Goal: Task Accomplishment & Management: Use online tool/utility

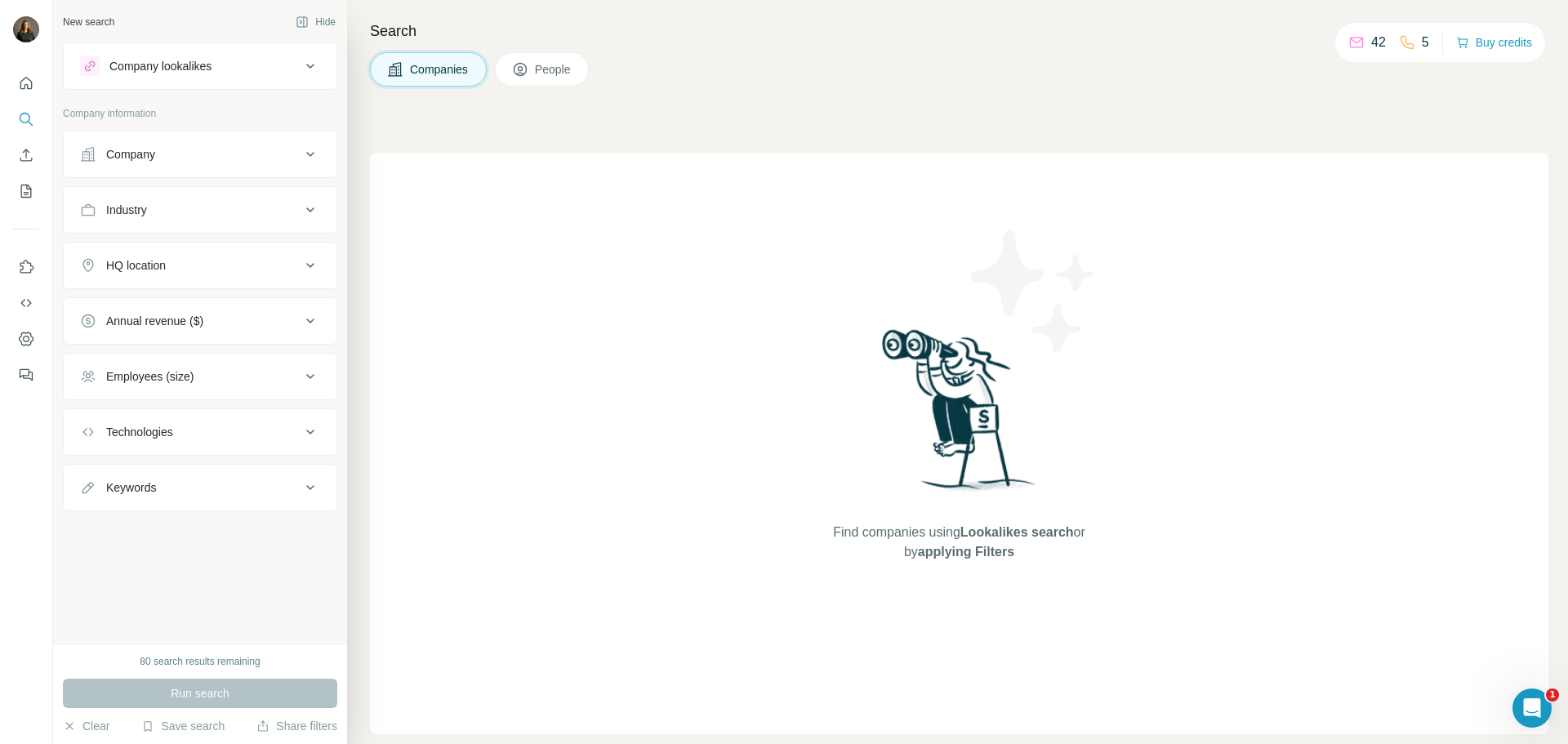
click at [288, 68] on div "Company lookalikes" at bounding box center [190, 67] width 220 height 20
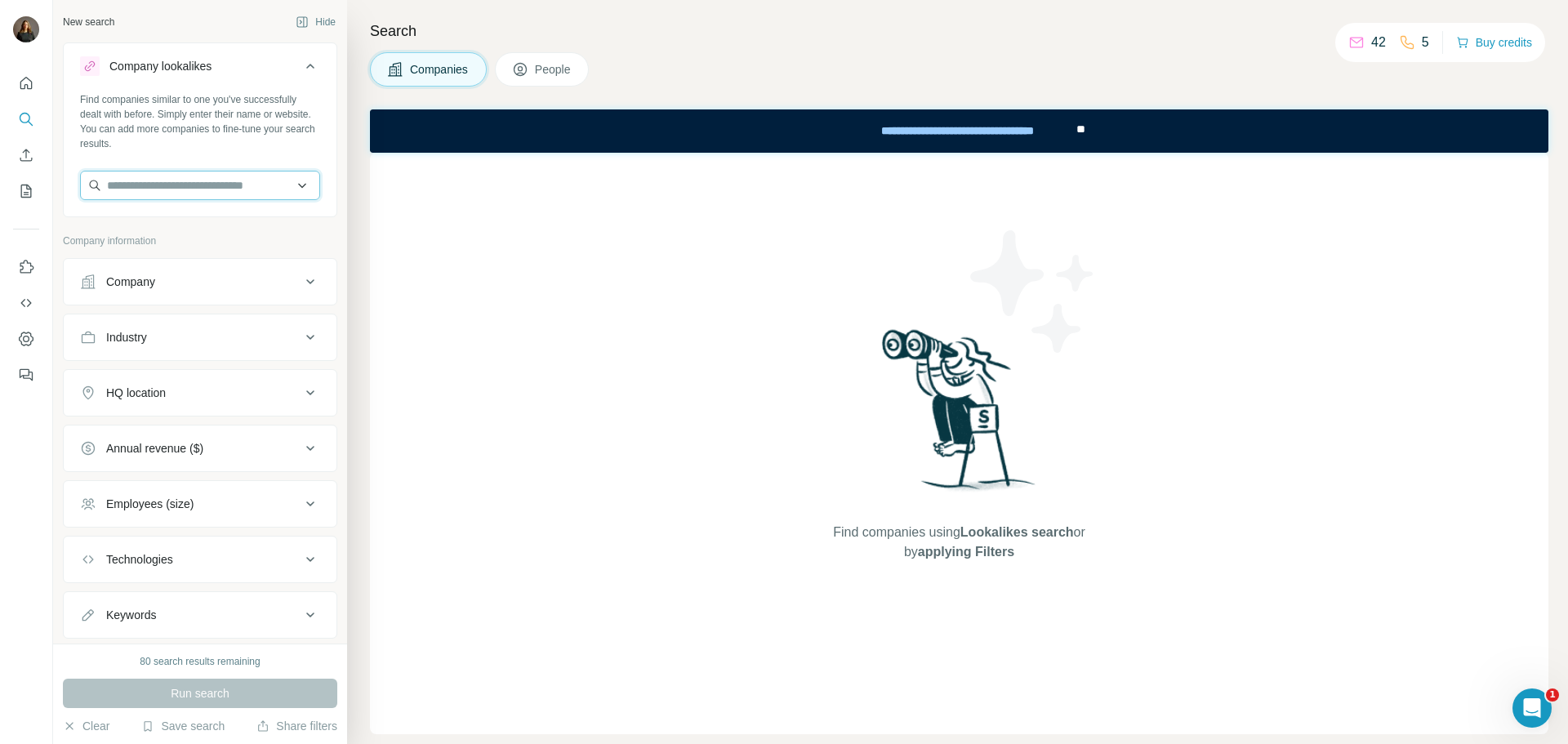
click at [250, 193] on input "text" at bounding box center [200, 185] width 240 height 30
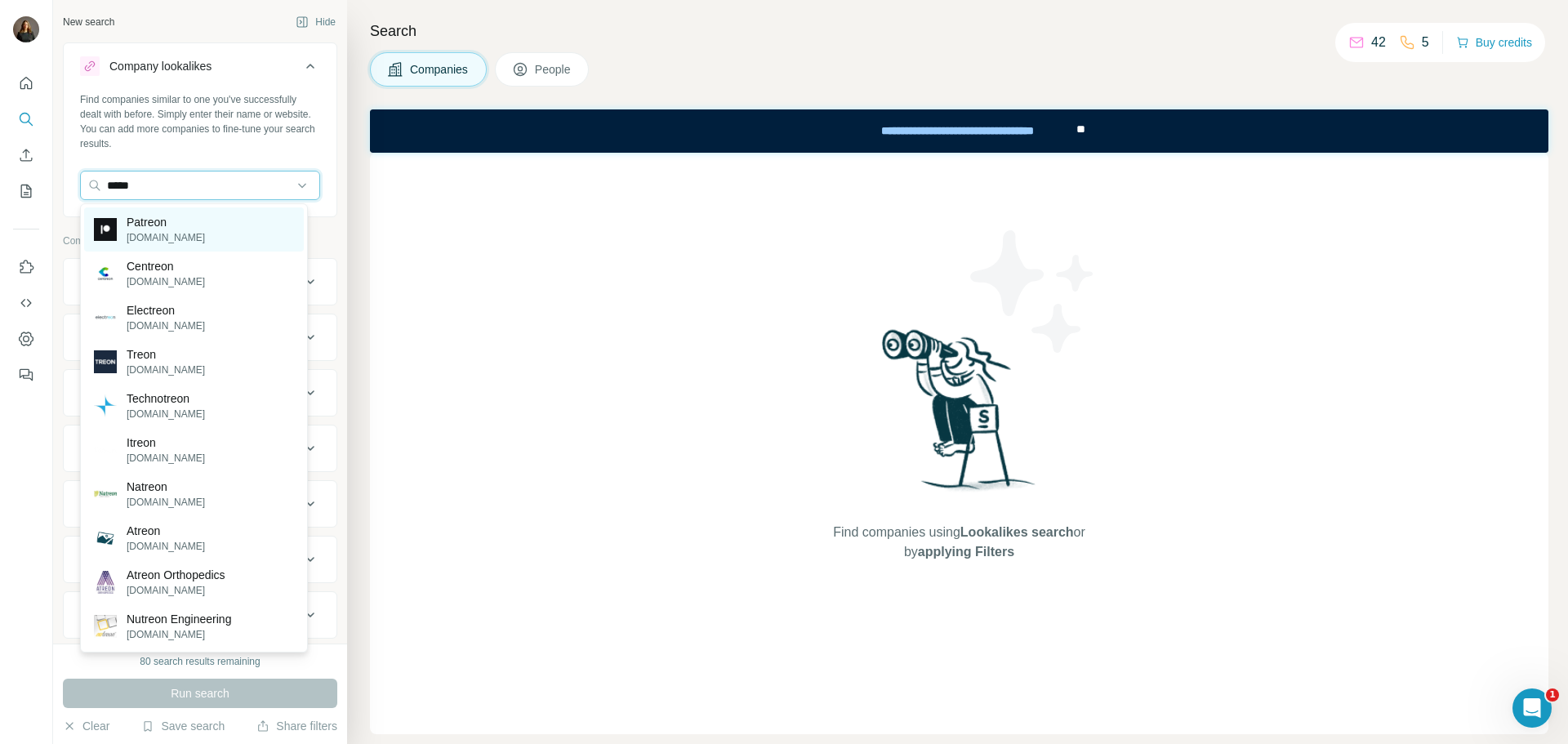
type input "*****"
click at [169, 236] on p "[DOMAIN_NAME]" at bounding box center [165, 238] width 78 height 14
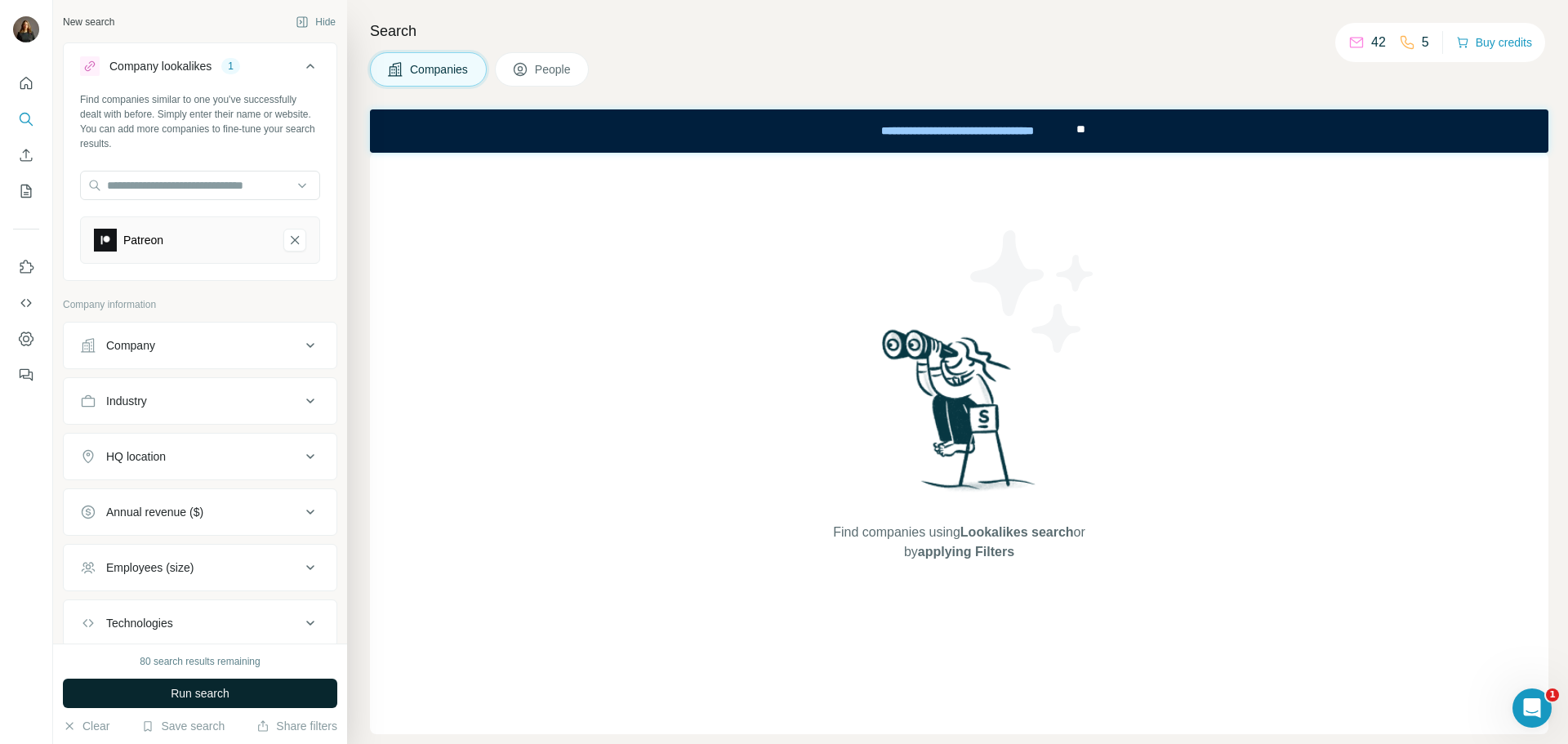
click at [174, 683] on button "Run search" at bounding box center [200, 694] width 274 height 30
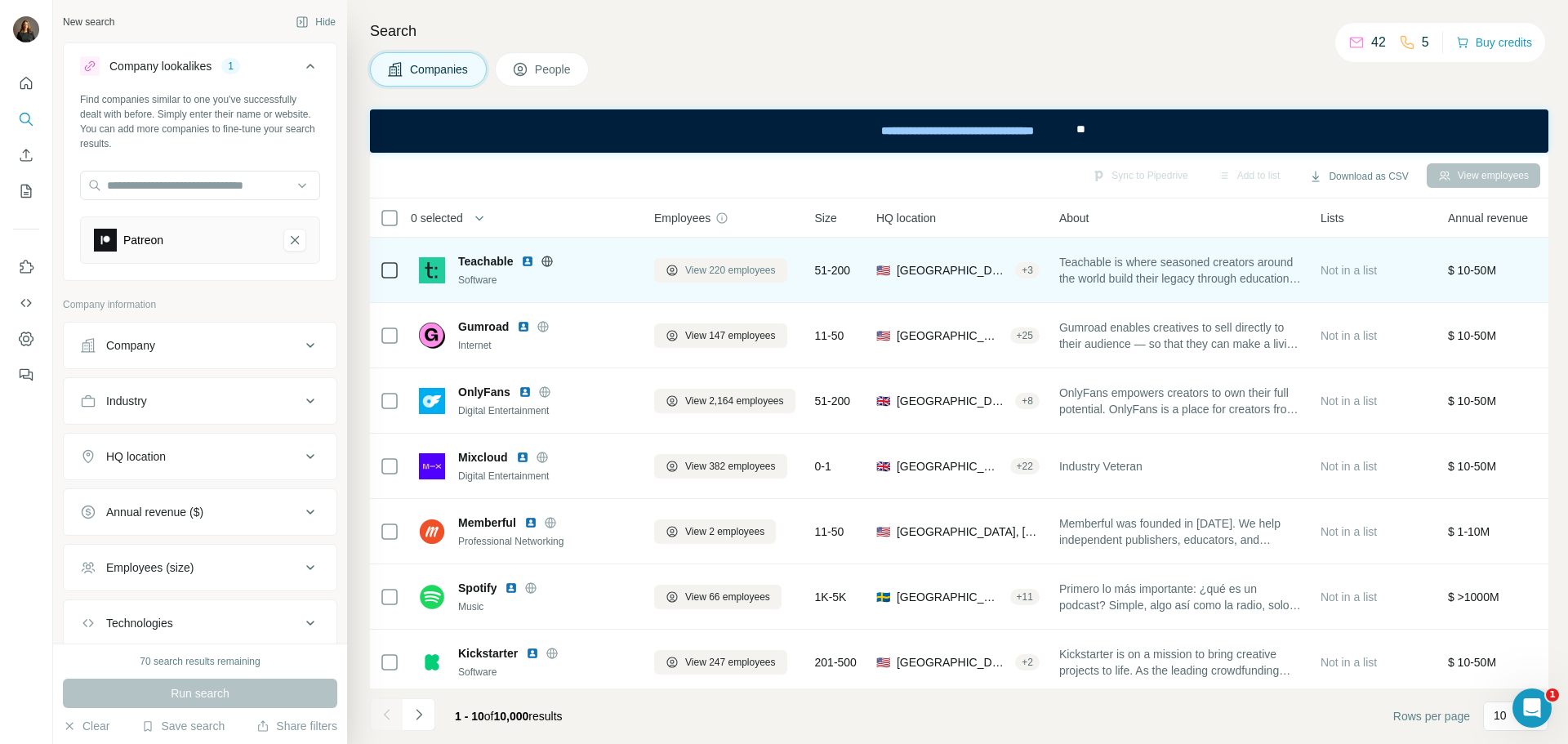
click at [717, 273] on span "View 220 employees" at bounding box center [730, 270] width 91 height 14
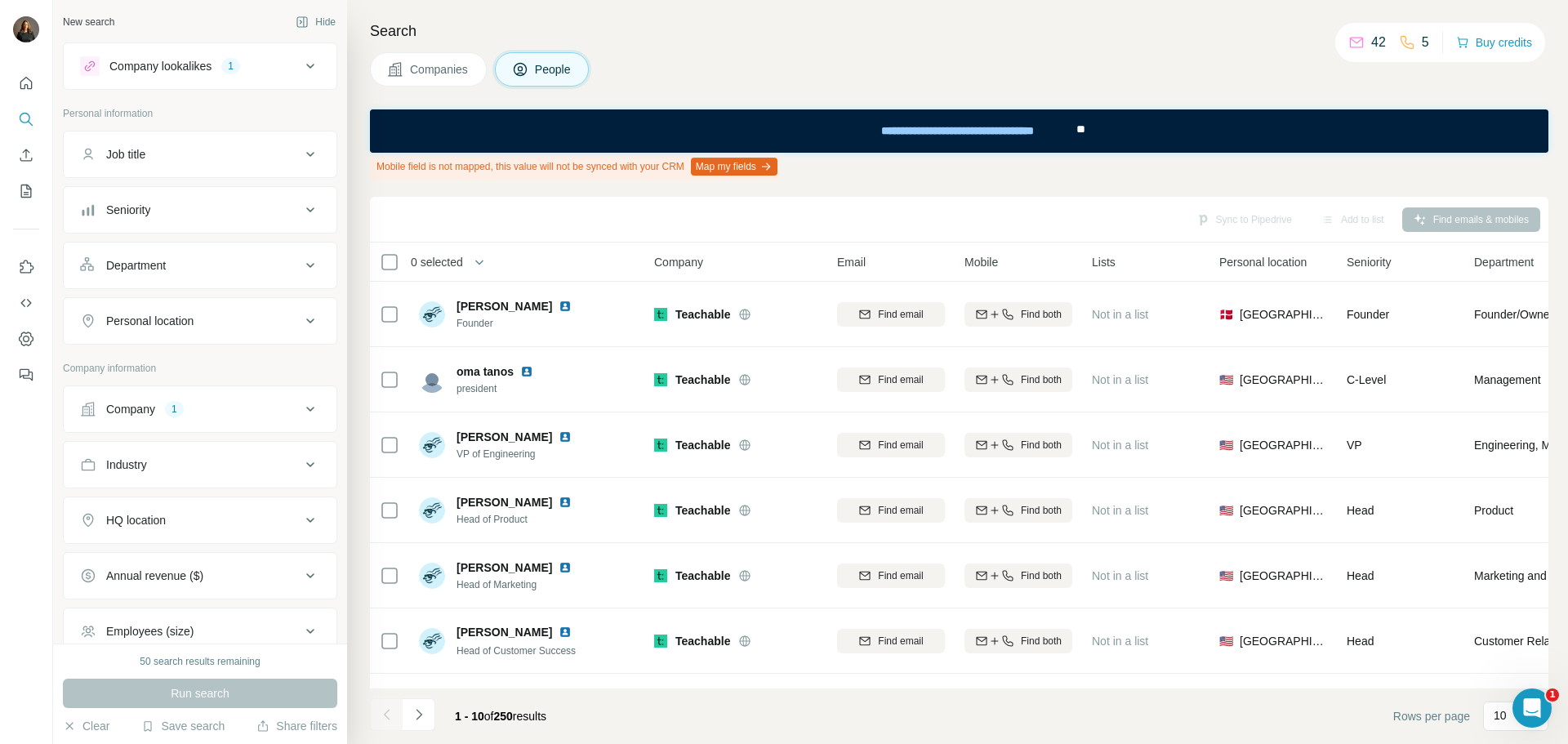
click at [449, 74] on span "Companies" at bounding box center [440, 69] width 59 height 16
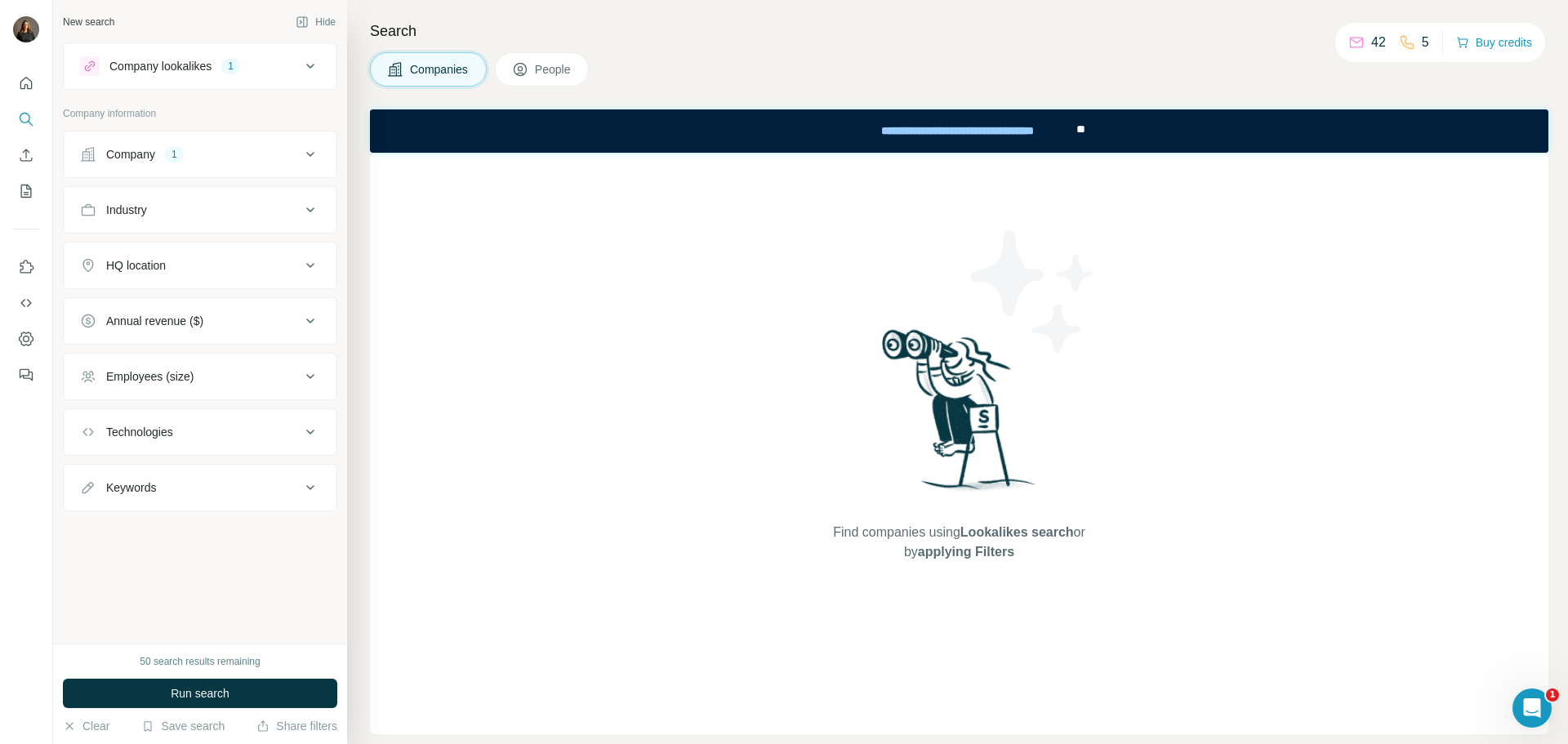
click at [920, 574] on div "Find companies using Lookalikes search or by applying Filters" at bounding box center [959, 444] width 294 height 582
click at [968, 533] on span "Lookalikes search" at bounding box center [1017, 532] width 113 height 13
drag, startPoint x: 1255, startPoint y: 511, endPoint x: 685, endPoint y: 240, distance: 631.1
click at [718, 298] on div "Find companies using Lookalikes search or by applying Filters" at bounding box center [958, 444] width 1178 height 582
click at [651, 49] on div "Search Companies People Find companies using Lookalikes search or by applying F…" at bounding box center [958, 372] width 1221 height 744
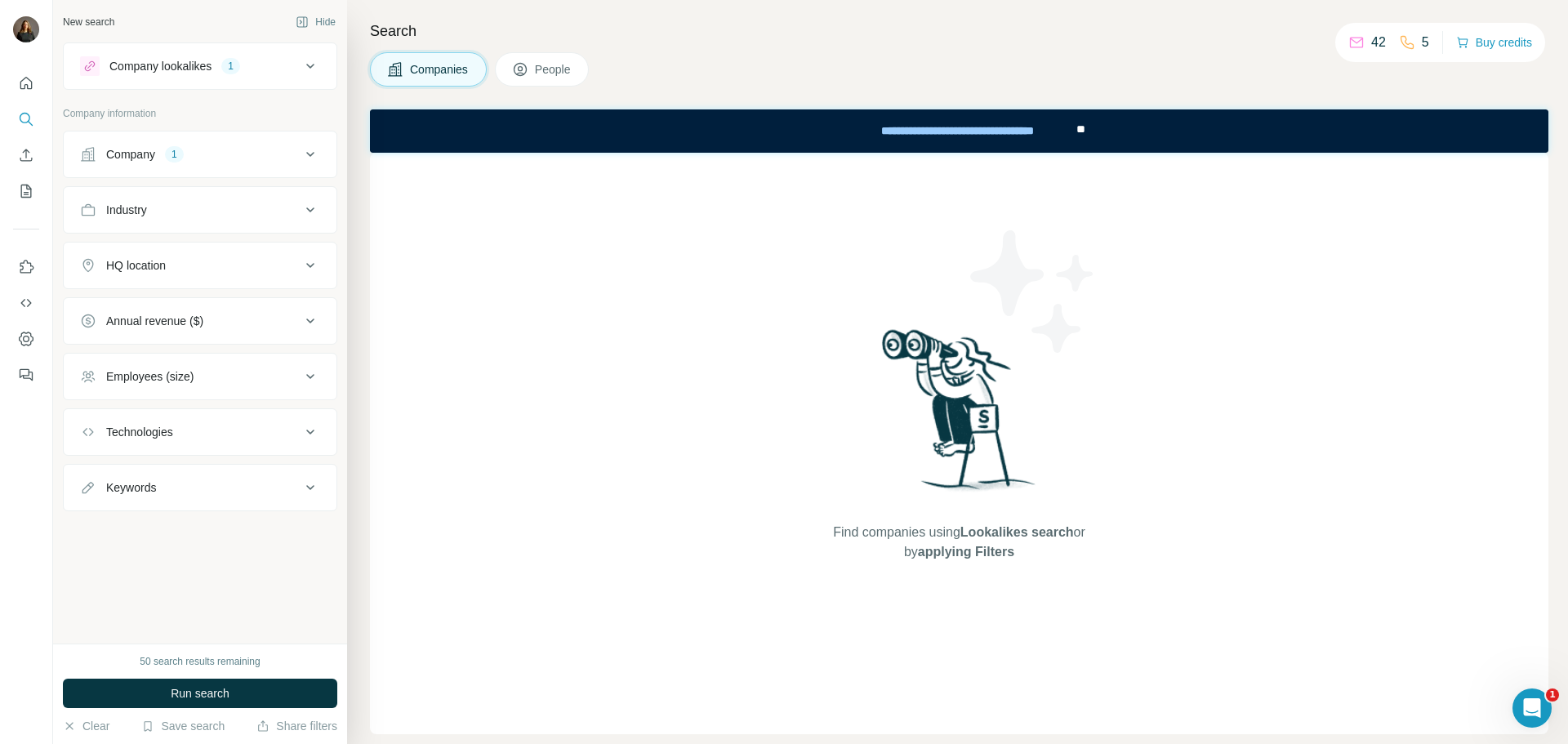
click at [528, 67] on icon at bounding box center [520, 69] width 16 height 16
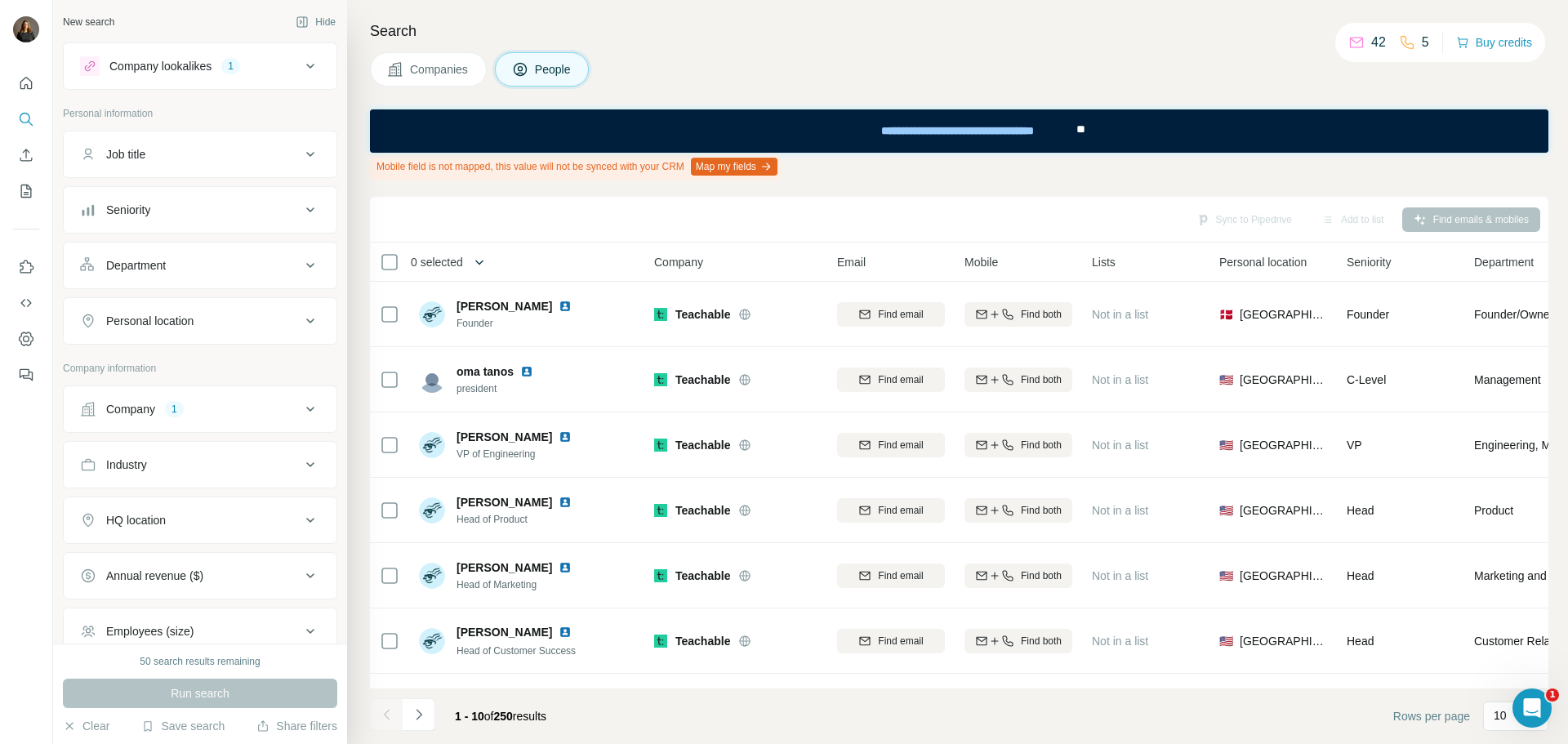
click at [476, 263] on icon "button" at bounding box center [479, 262] width 16 height 16
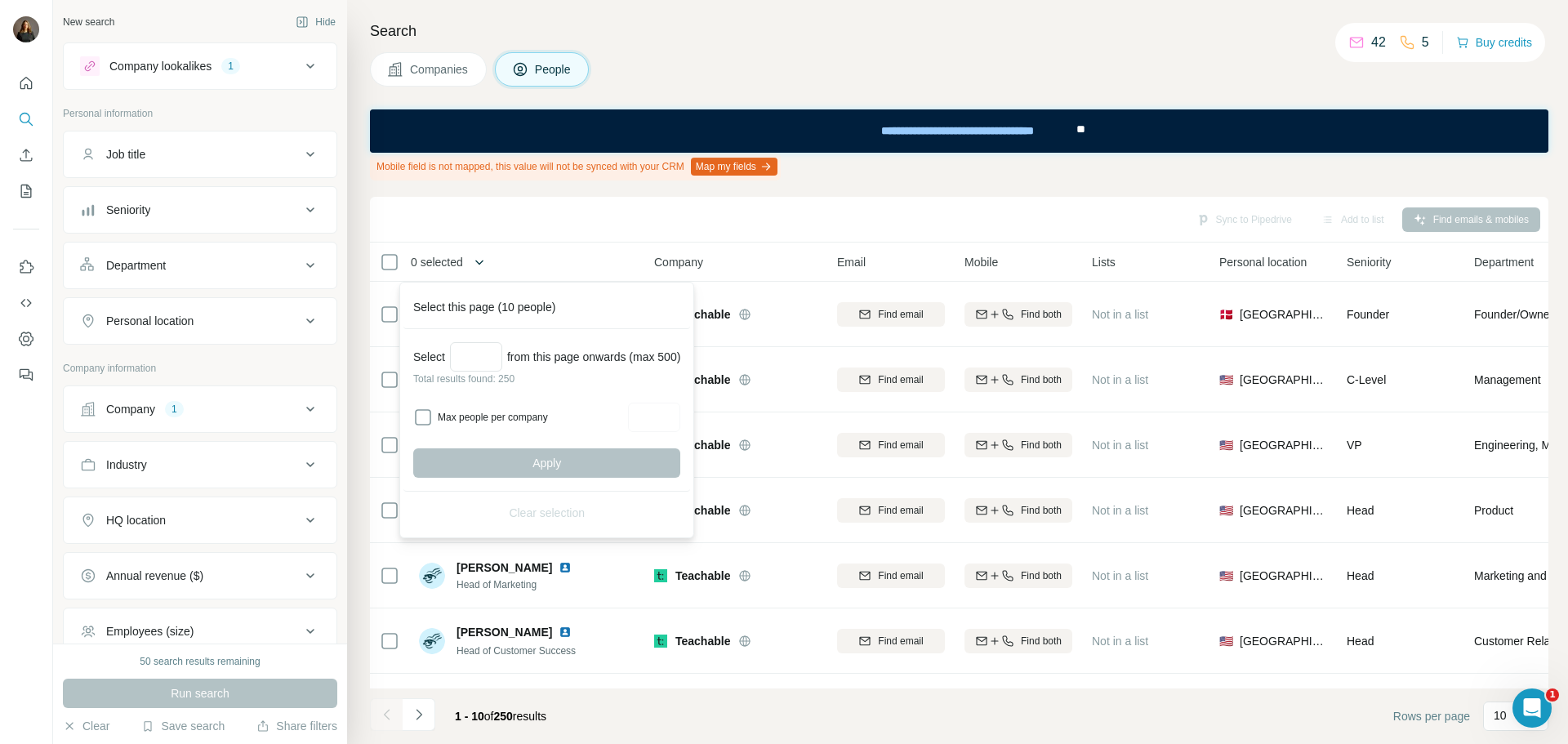
click at [477, 263] on icon "button" at bounding box center [479, 262] width 16 height 16
click at [706, 218] on div "Sync to Pipedrive Add to list Find emails & mobiles" at bounding box center [958, 220] width 1162 height 29
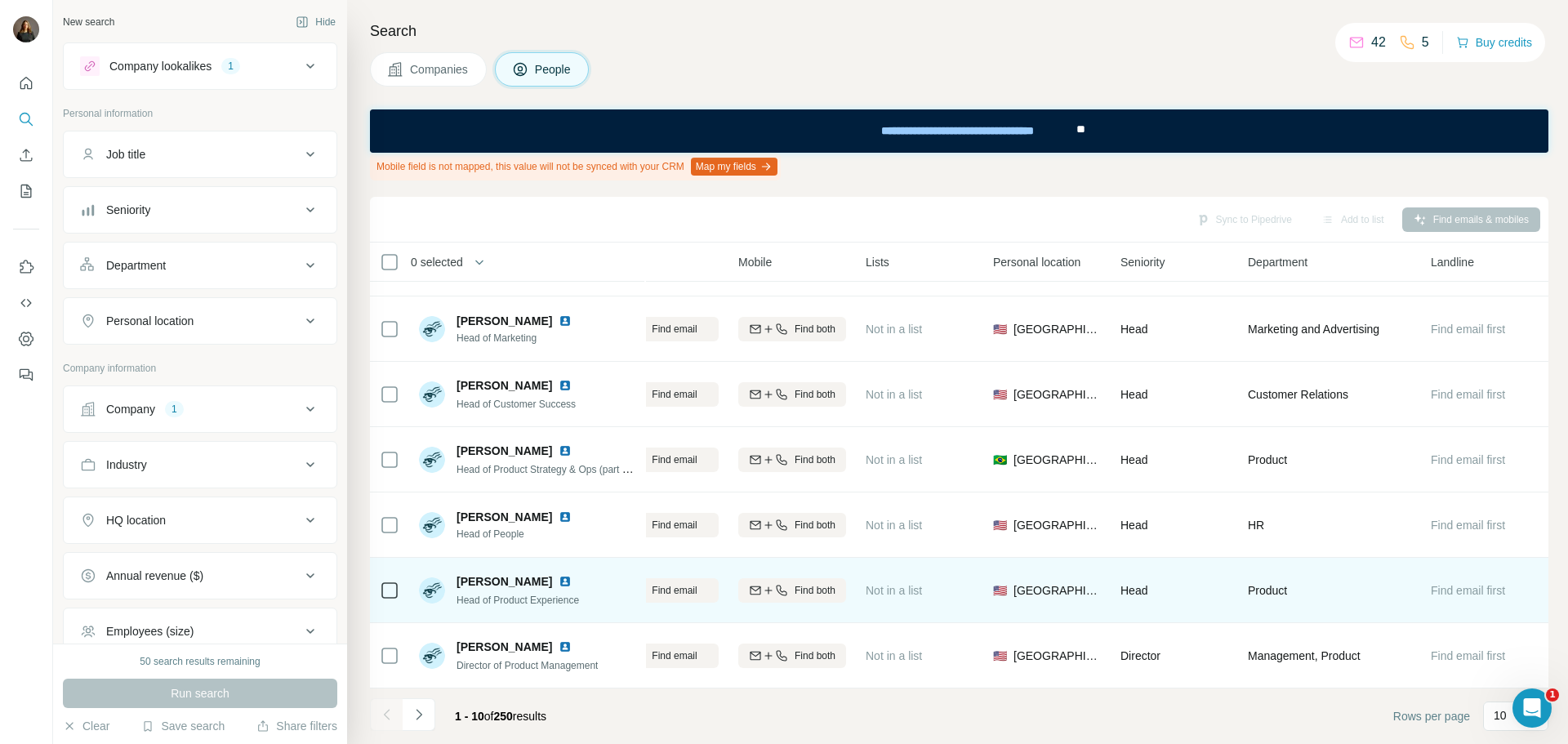
scroll to position [255, 0]
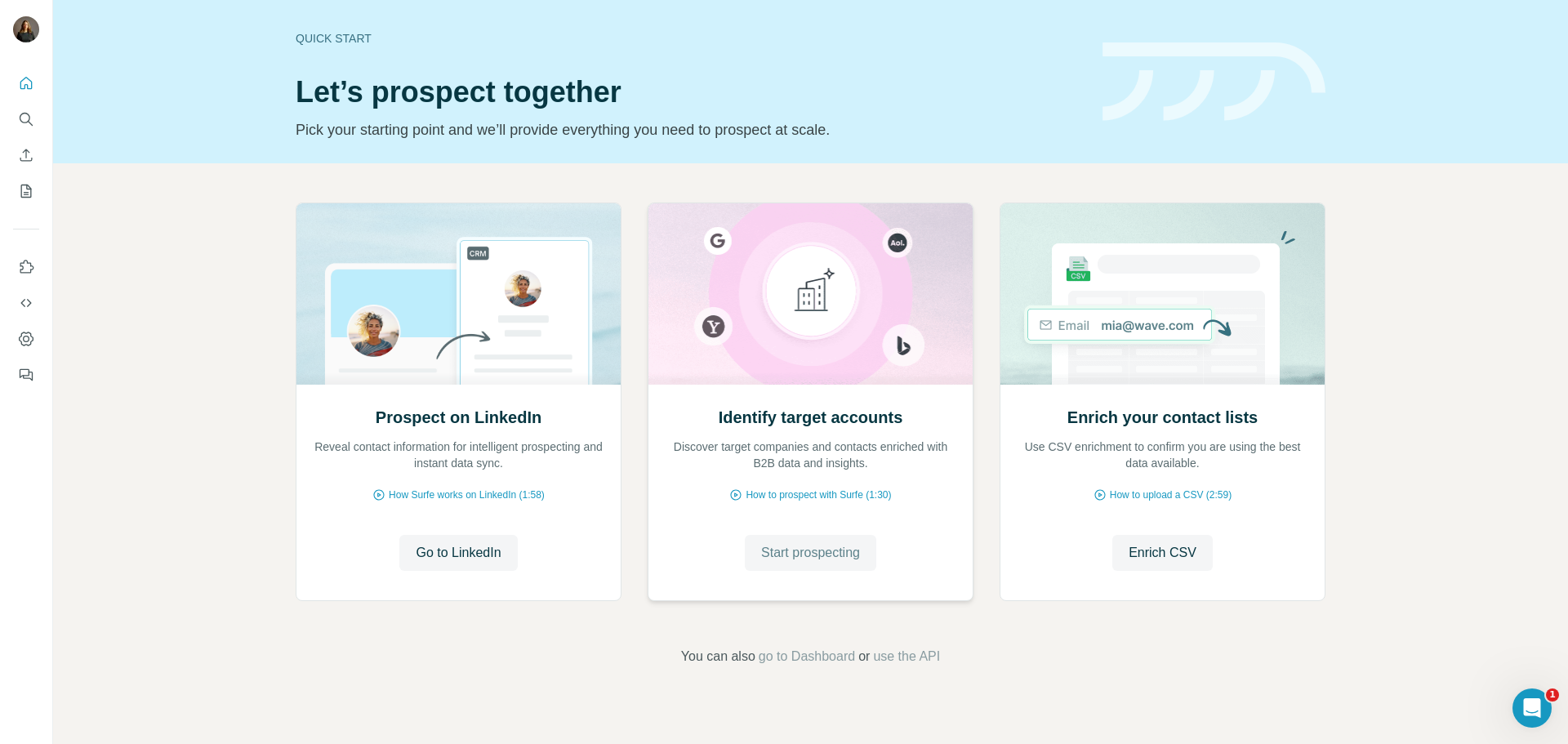
click at [784, 553] on span "Start prospecting" at bounding box center [810, 553] width 99 height 20
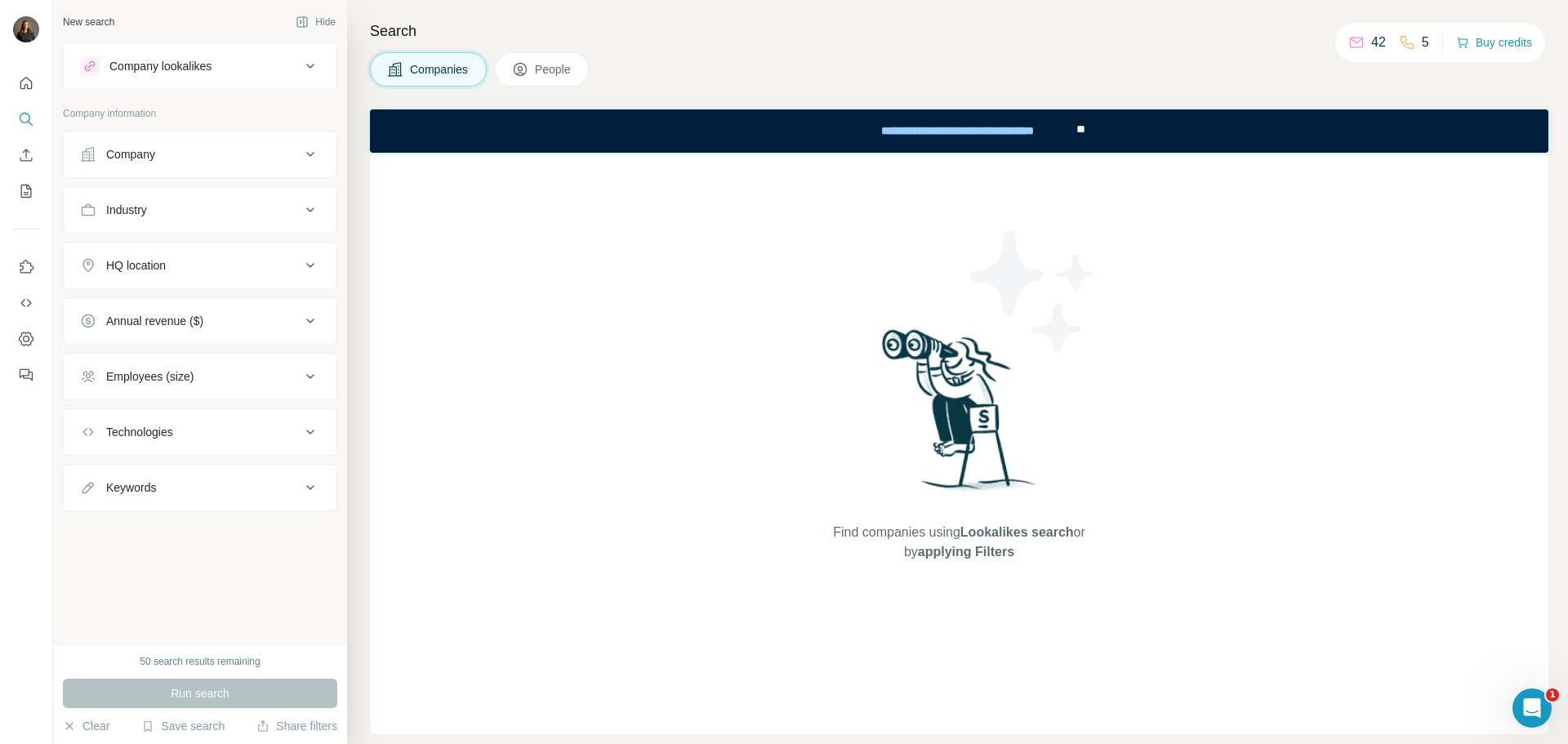
click at [201, 61] on div "Company lookalikes" at bounding box center [161, 66] width 102 height 16
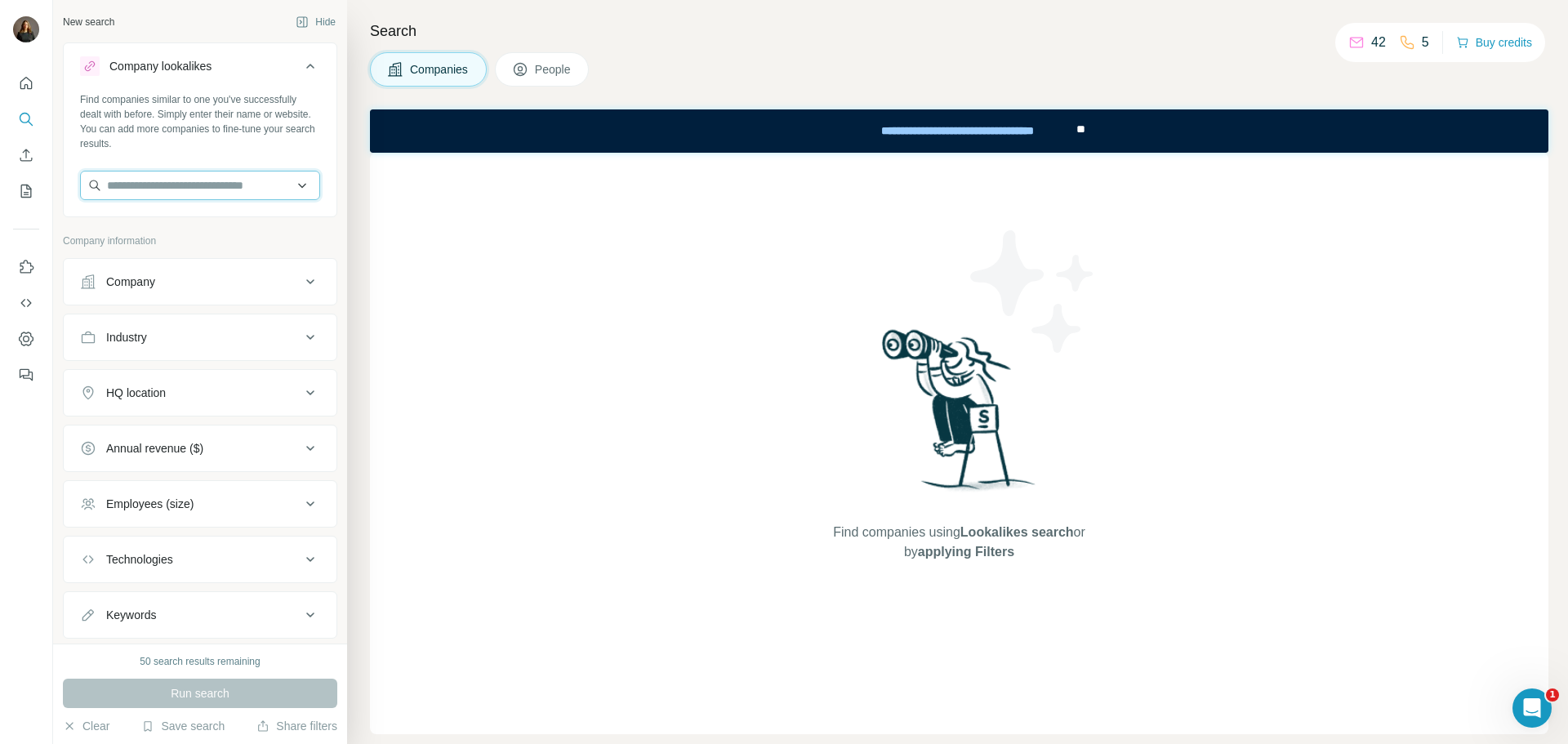
click at [197, 196] on input "text" at bounding box center [200, 185] width 240 height 30
type input "*"
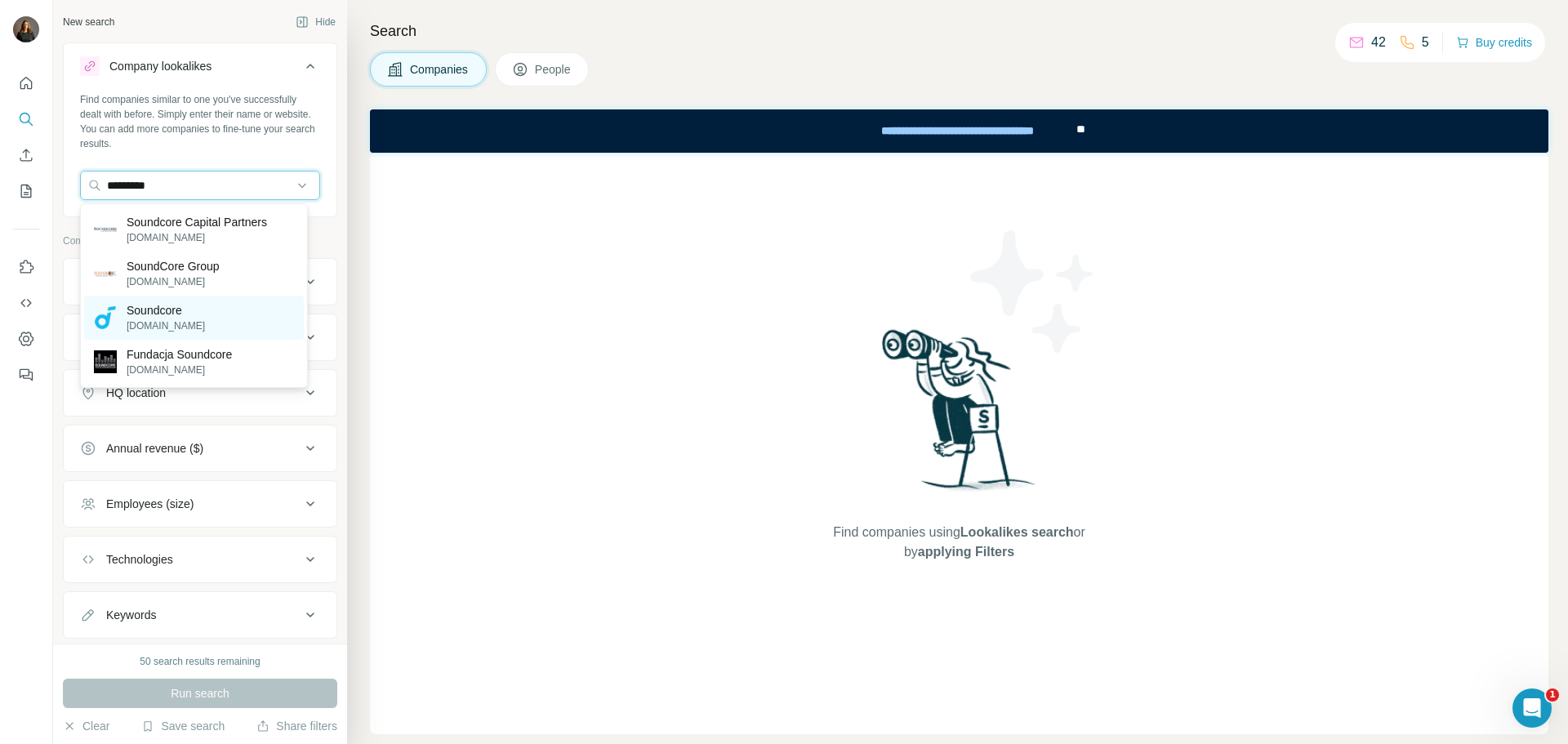
type input "*********"
click at [192, 306] on p "Soundcore" at bounding box center [165, 310] width 78 height 16
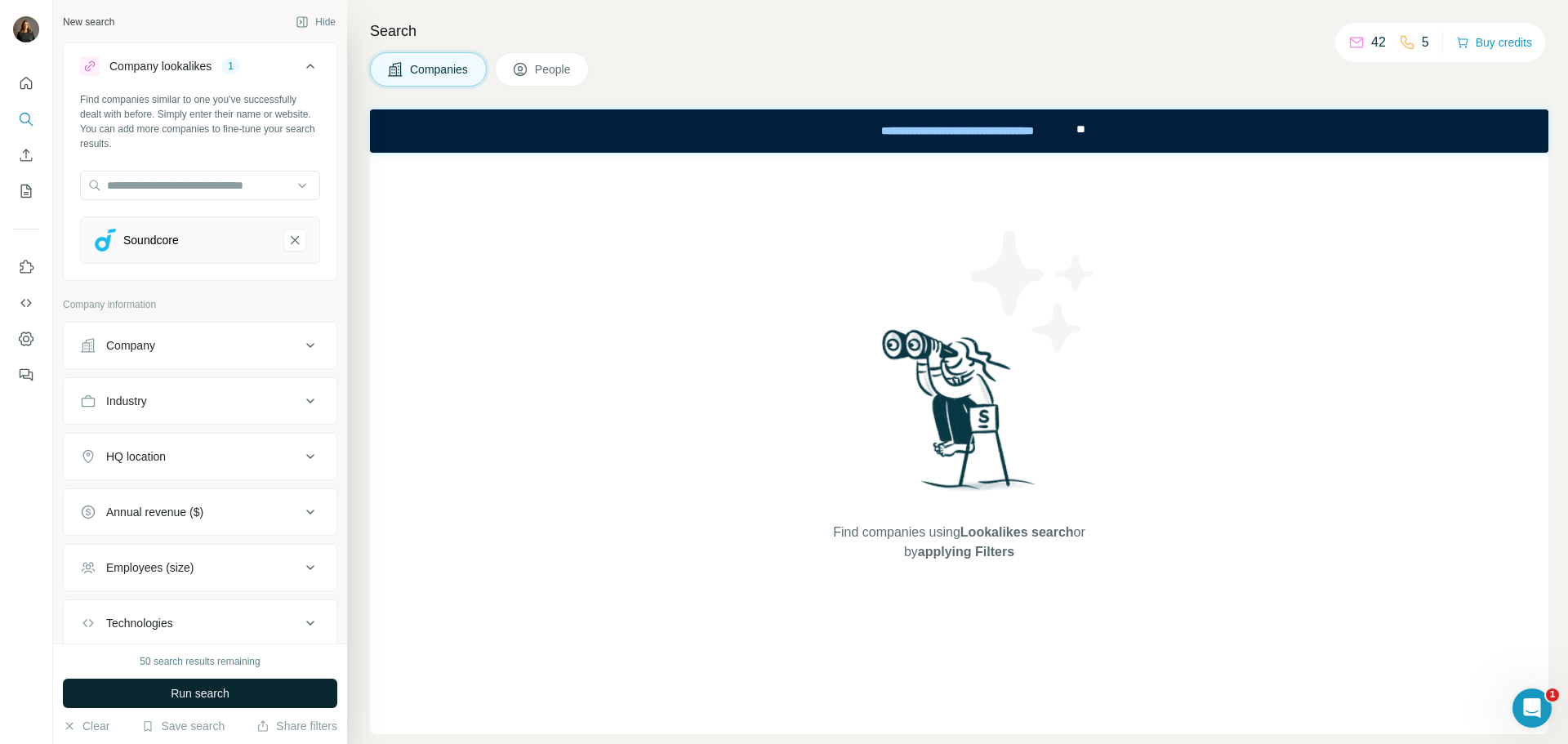
click at [197, 702] on button "Run search" at bounding box center [200, 694] width 274 height 30
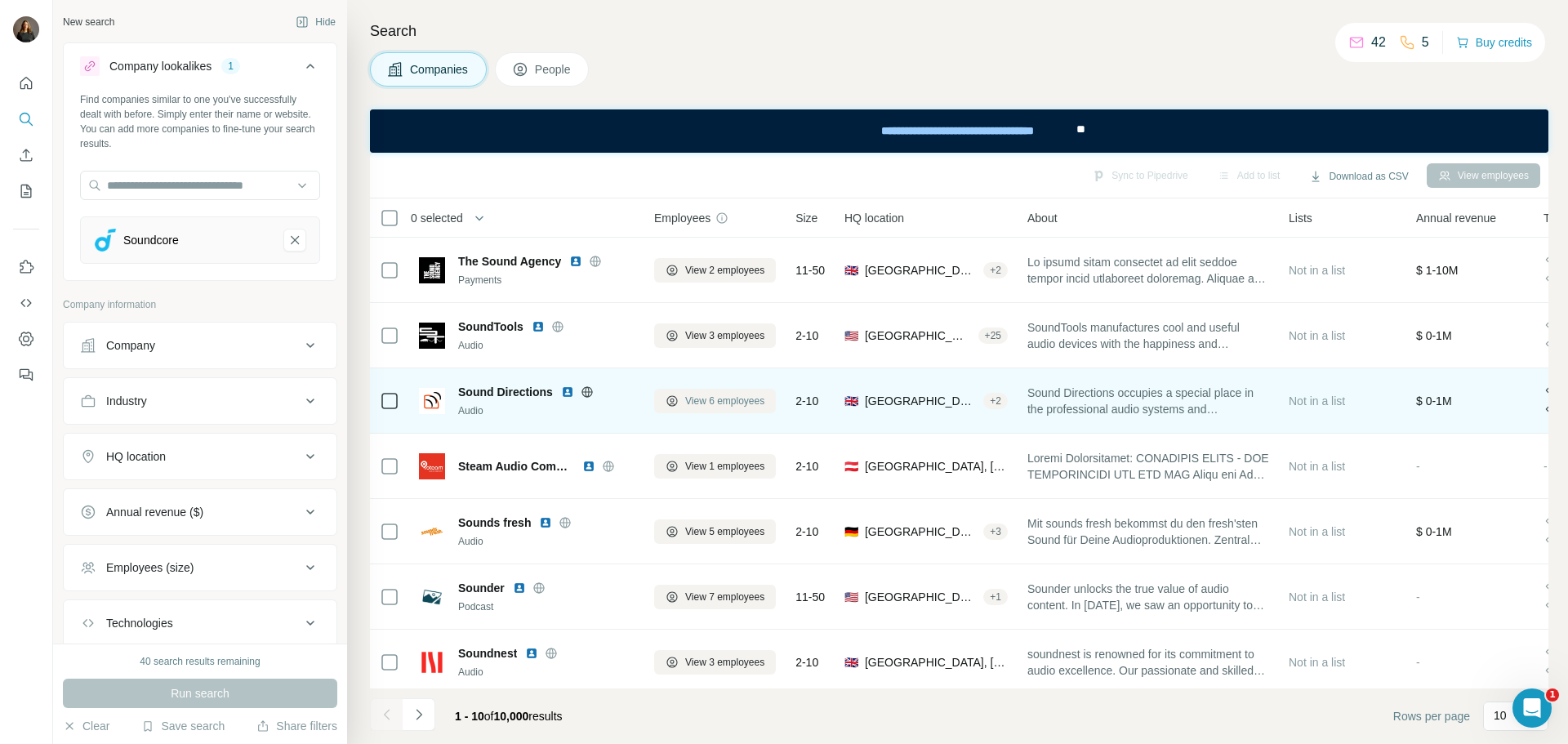
click at [735, 406] on span "View 6 employees" at bounding box center [725, 401] width 79 height 14
